Goal: Task Accomplishment & Management: Manage account settings

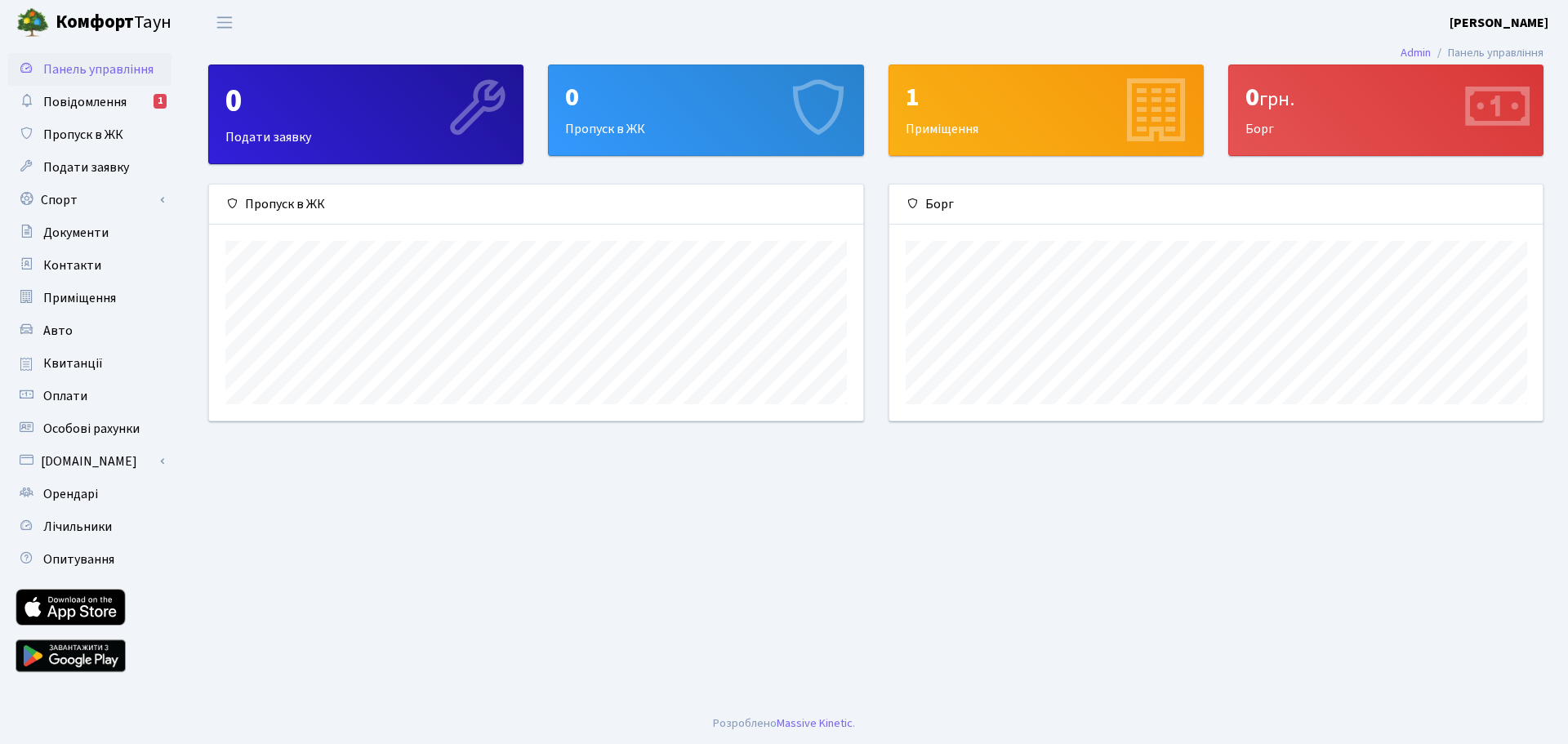
scroll to position [236, 653]
click at [100, 103] on span "Повідомлення" at bounding box center [85, 102] width 84 height 18
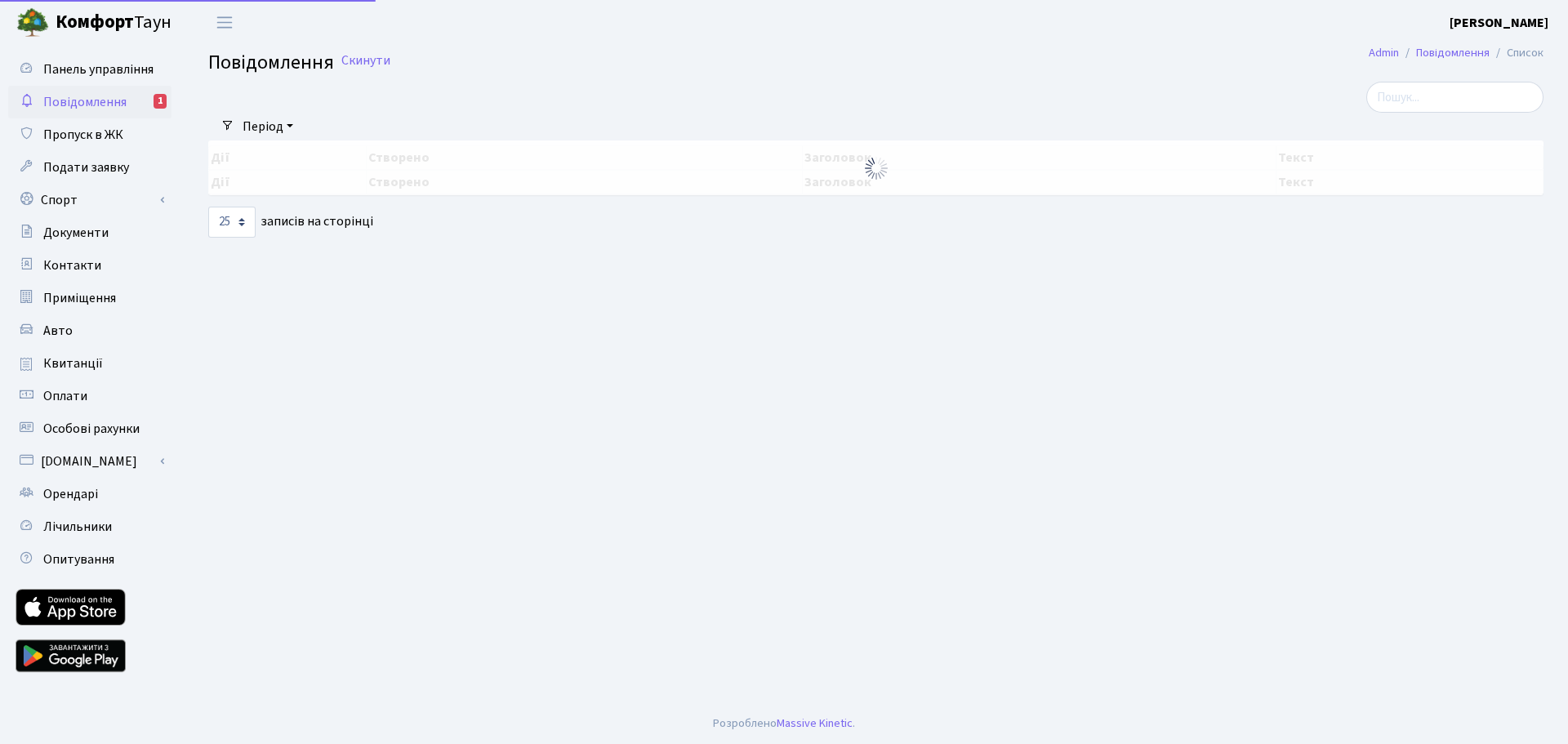
select select "25"
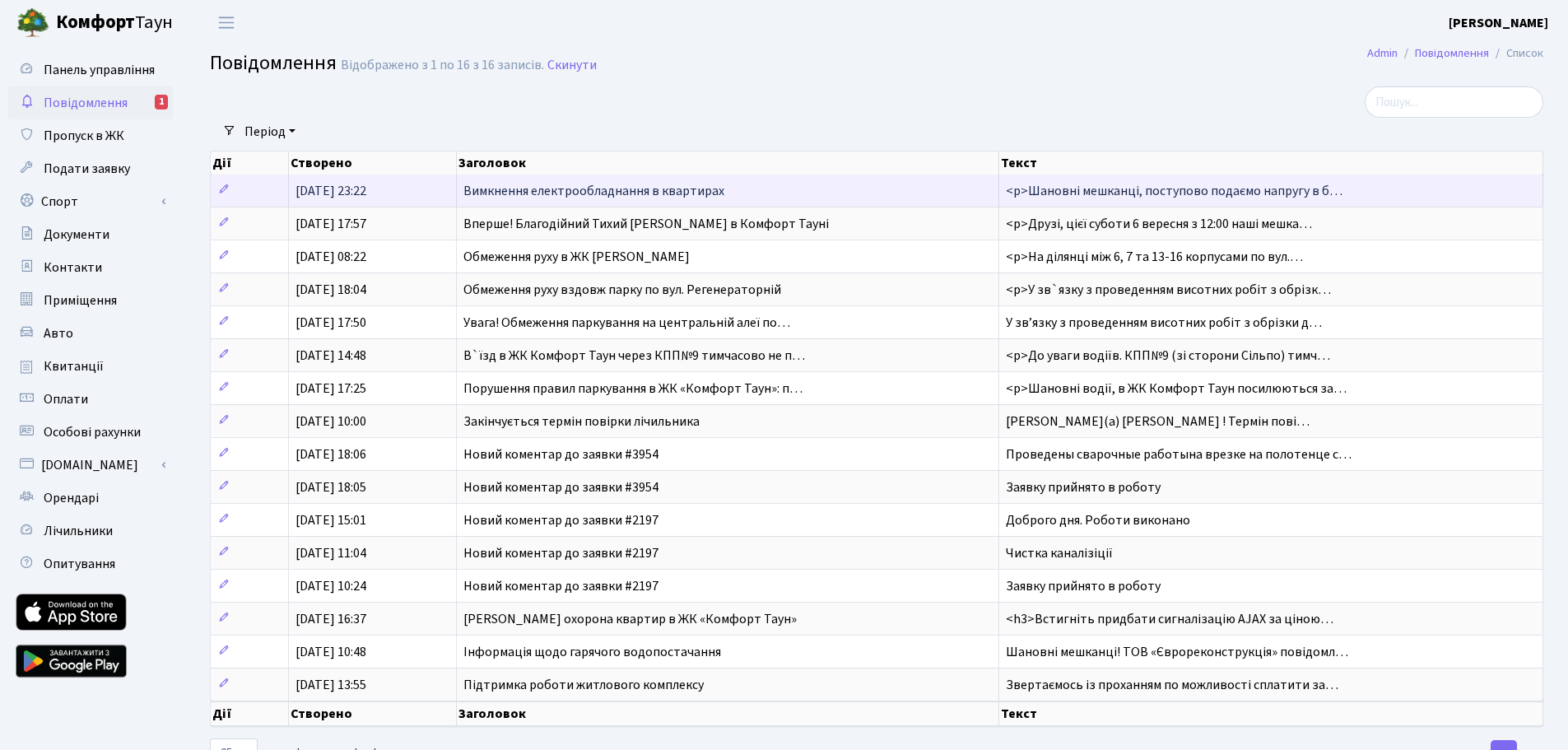
click at [556, 183] on span "Вимкнення електрообладнання в квартирах" at bounding box center [593, 191] width 261 height 18
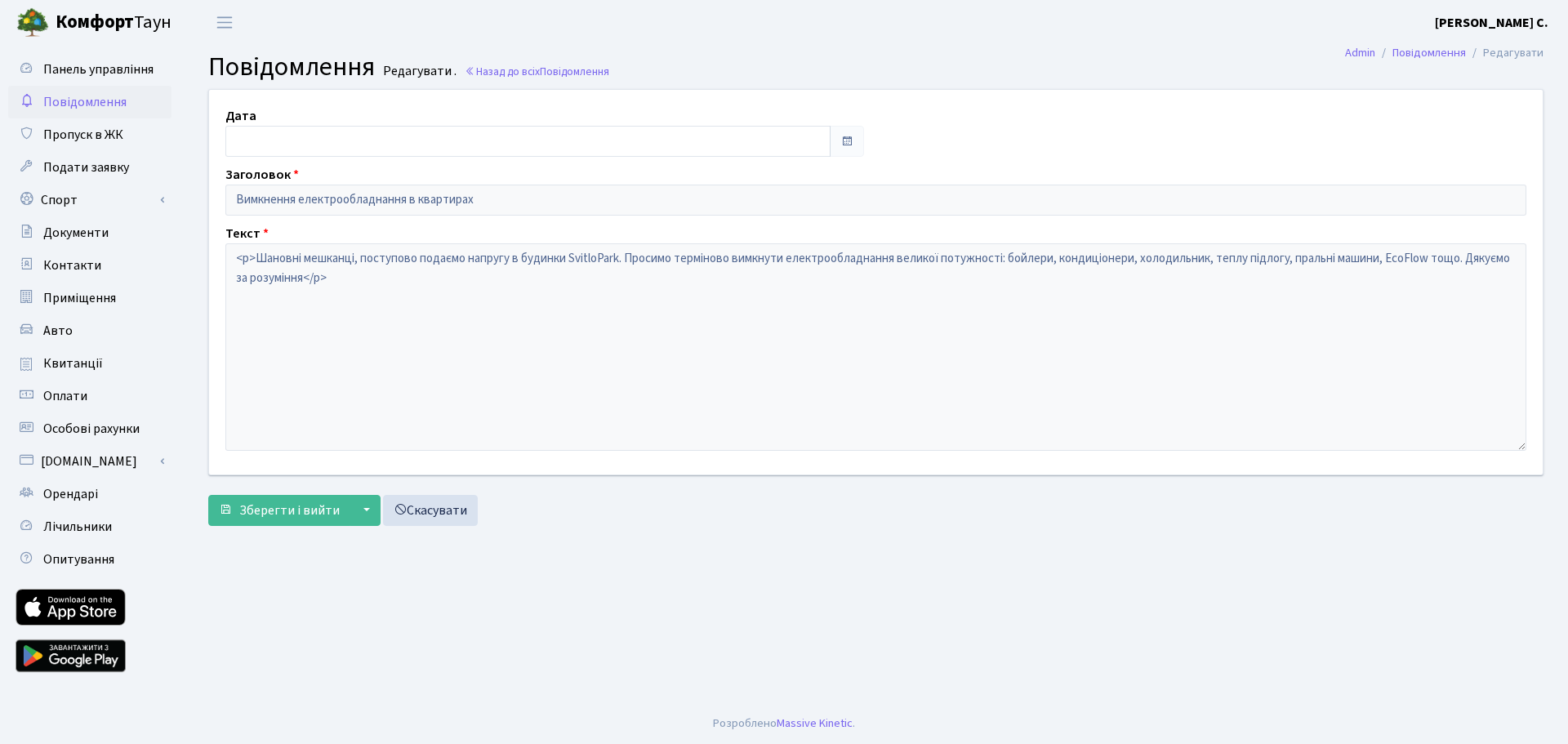
type input "14.10.2025"
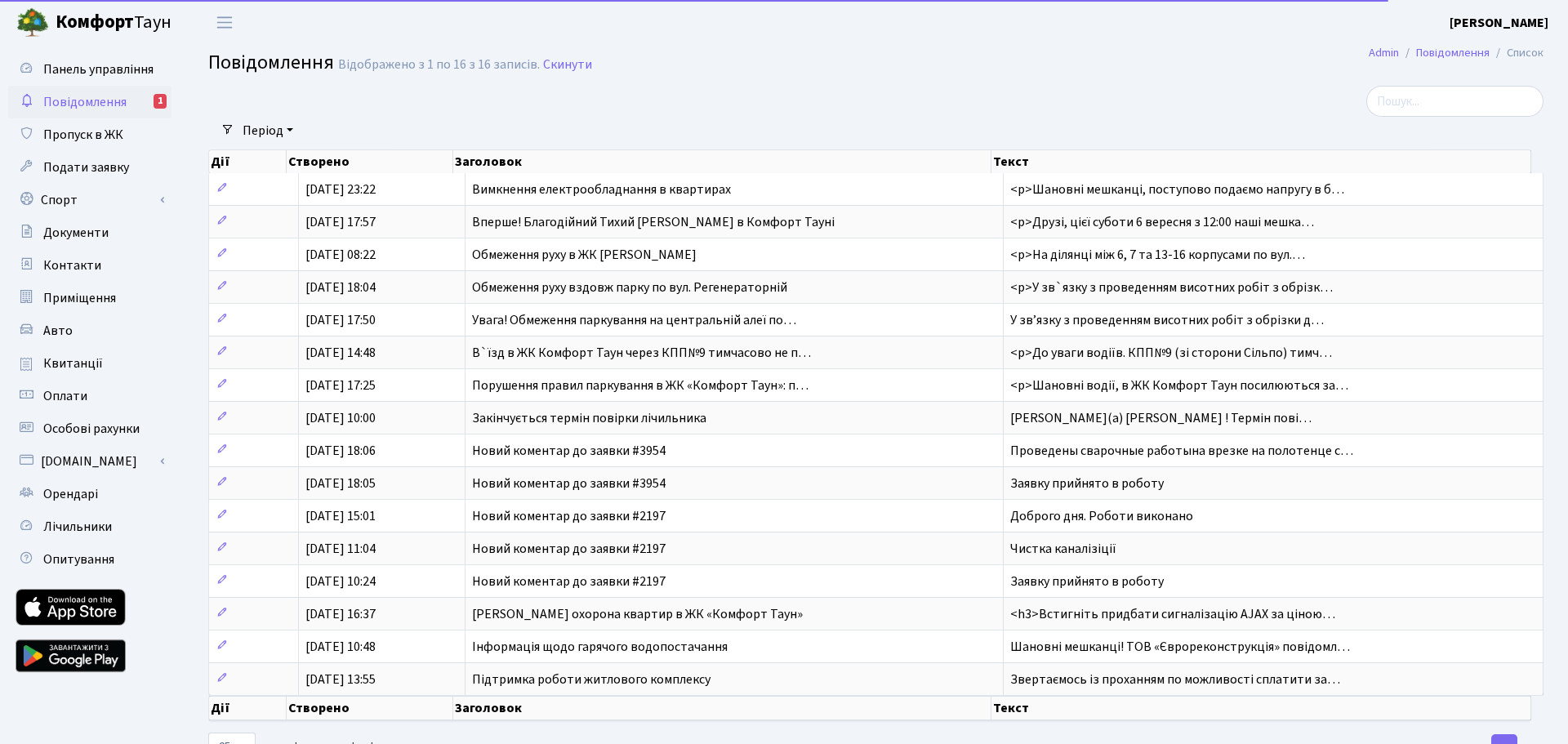
select select "25"
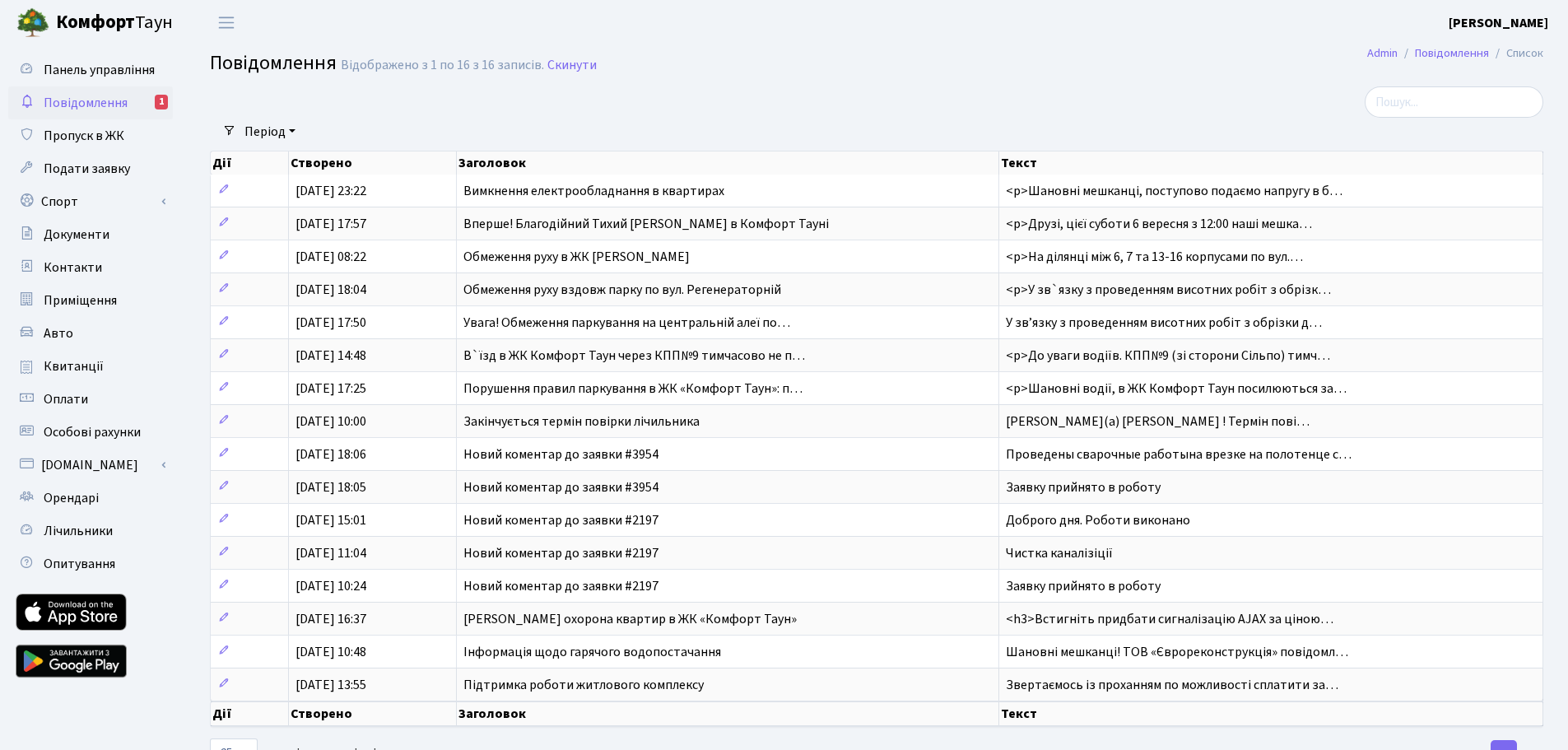
click at [117, 105] on span "Повідомлення" at bounding box center [85, 103] width 84 height 18
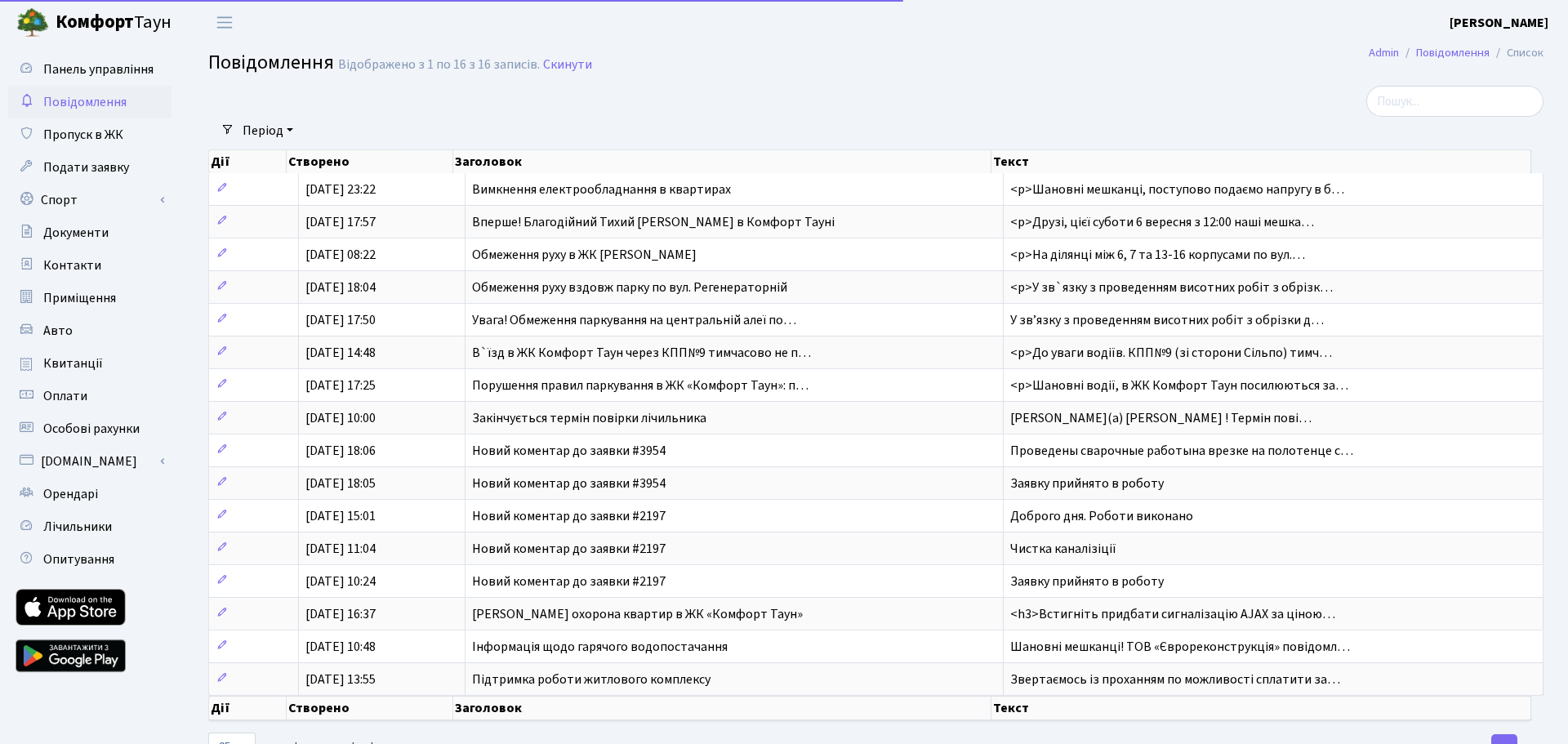
select select "25"
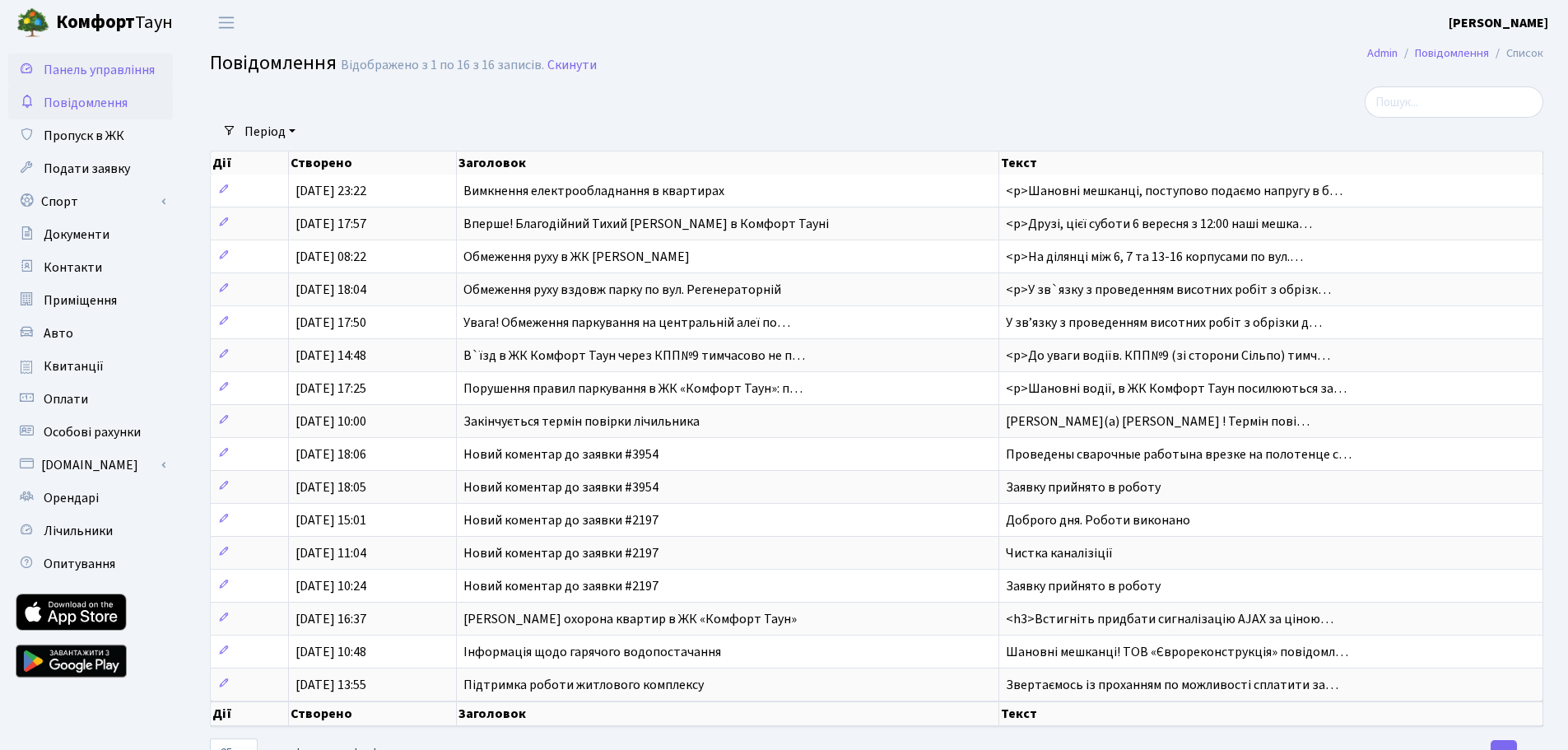
click at [110, 74] on span "Панель управління" at bounding box center [99, 70] width 111 height 18
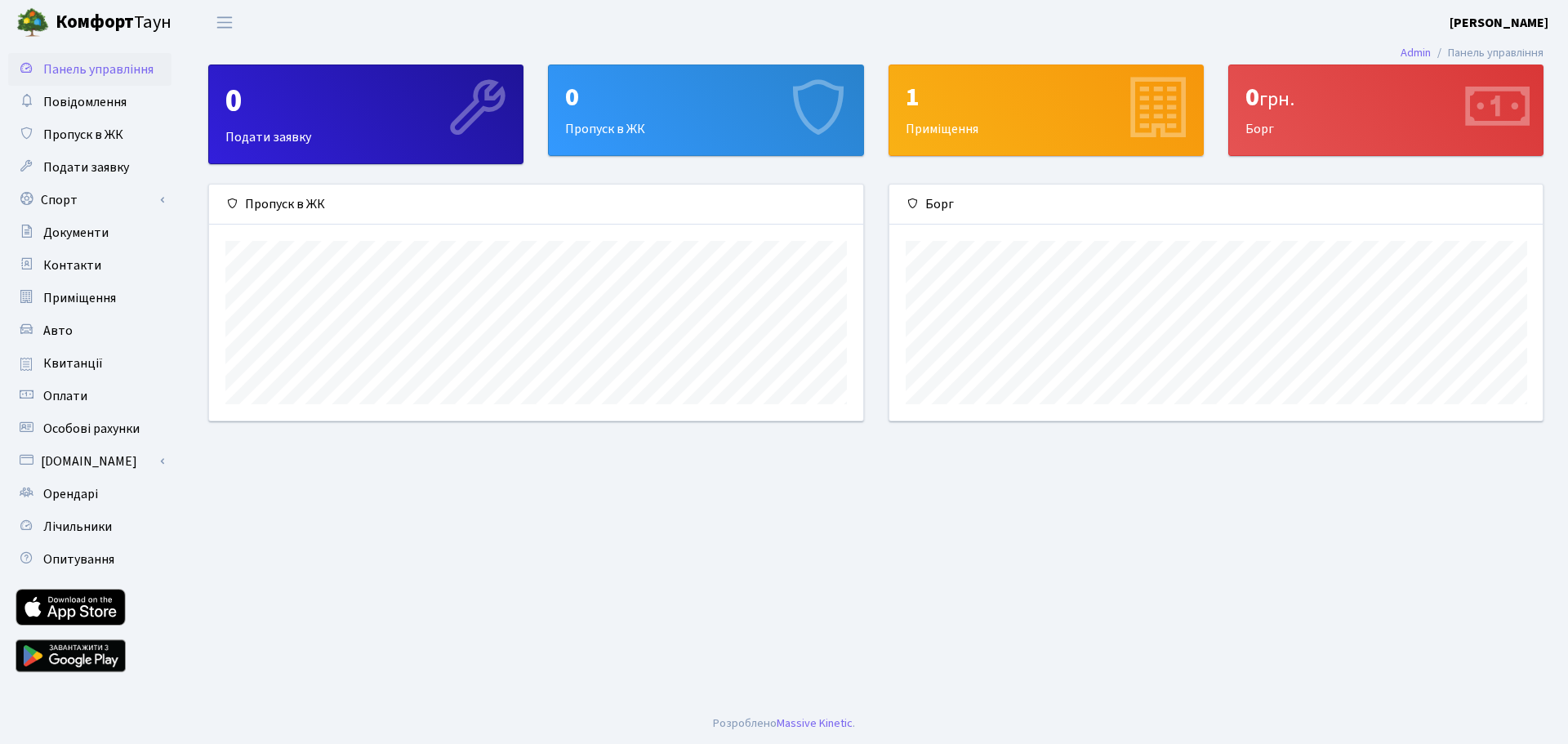
scroll to position [236, 653]
